Goal: Transaction & Acquisition: Register for event/course

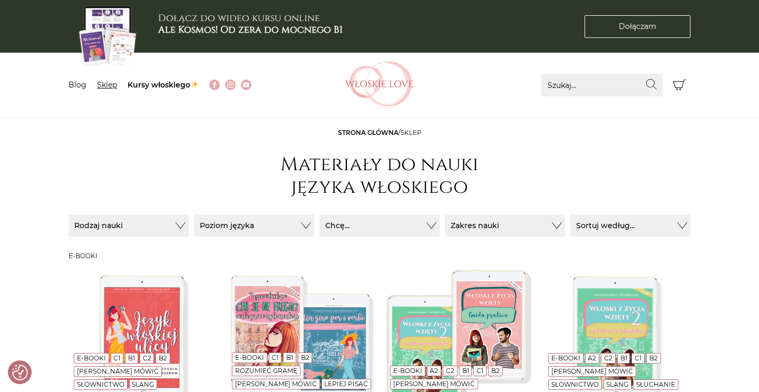
click at [112, 88] on link "Sklep" at bounding box center [107, 84] width 20 height 9
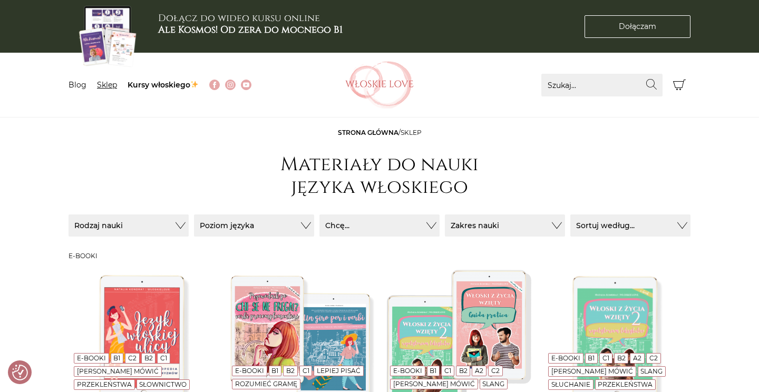
click at [107, 85] on link "Sklep" at bounding box center [107, 84] width 20 height 9
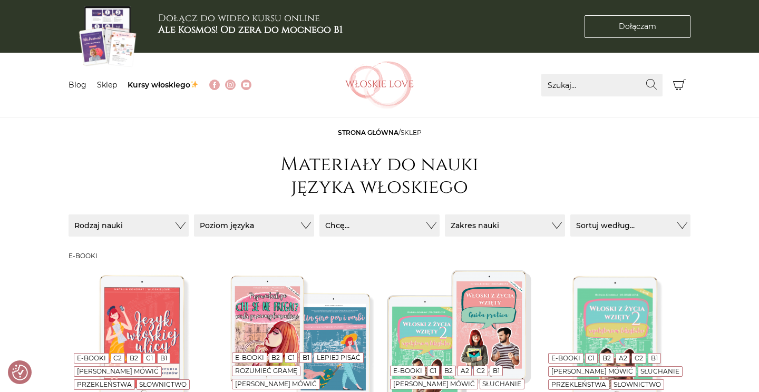
click at [237, 31] on b "Ale Kosmos! Od zera do mocnego B1" at bounding box center [250, 29] width 184 height 13
click at [120, 44] on img at bounding box center [107, 35] width 63 height 63
click at [637, 32] on link "Dołączam Dołączam" at bounding box center [637, 26] width 106 height 23
